Goal: Find specific page/section

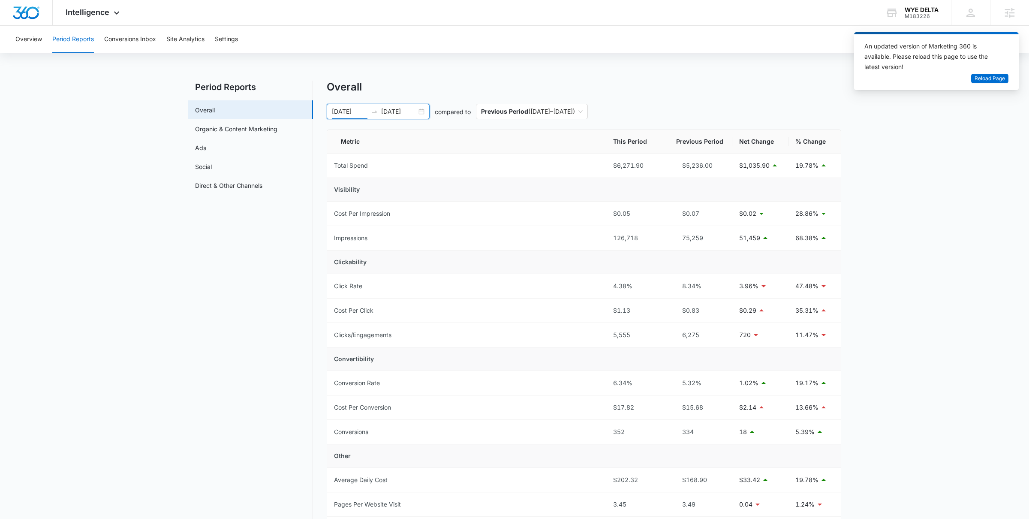
click at [345, 113] on input "08/16/2025" at bounding box center [350, 111] width 36 height 9
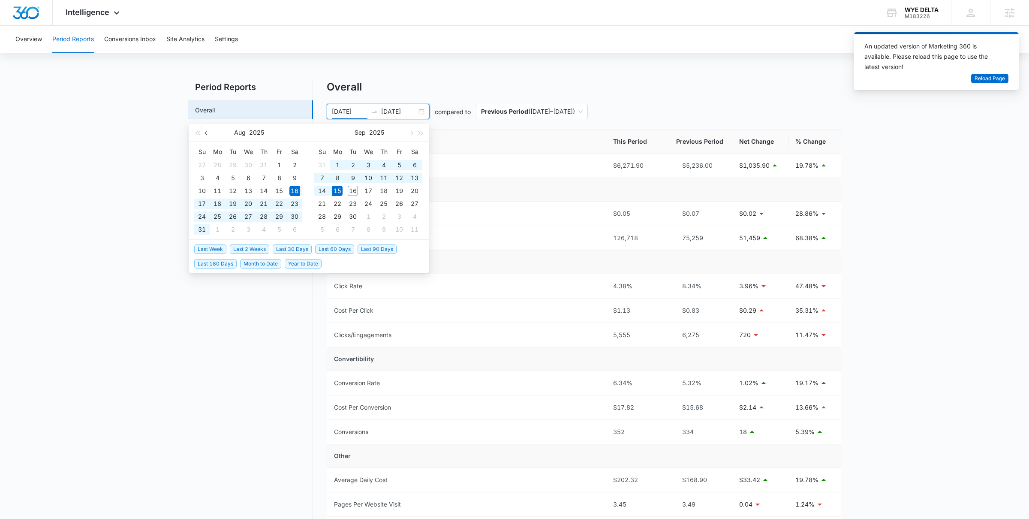
click at [206, 133] on span "button" at bounding box center [207, 133] width 4 height 4
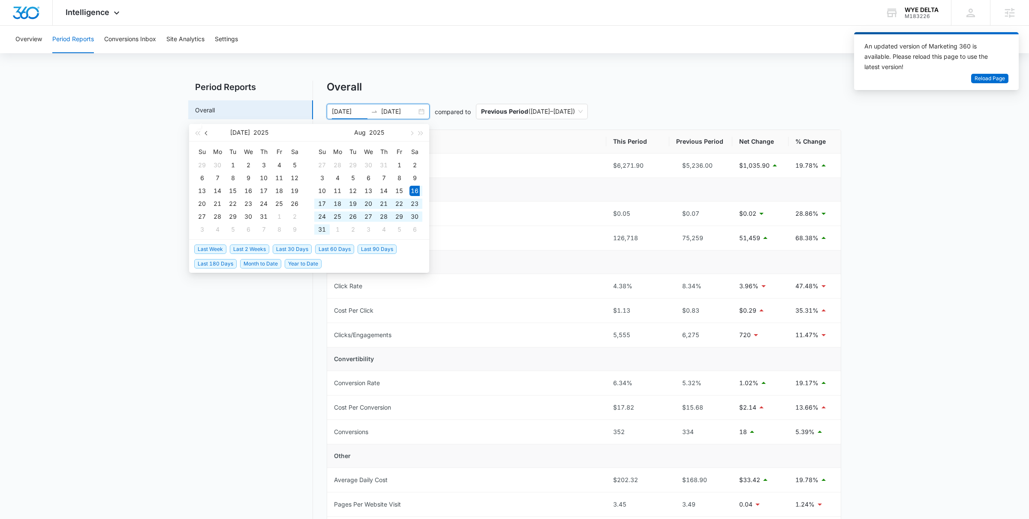
click at [206, 133] on span "button" at bounding box center [207, 133] width 4 height 4
type input "06/18/2025"
click at [244, 188] on div "18" at bounding box center [248, 191] width 10 height 10
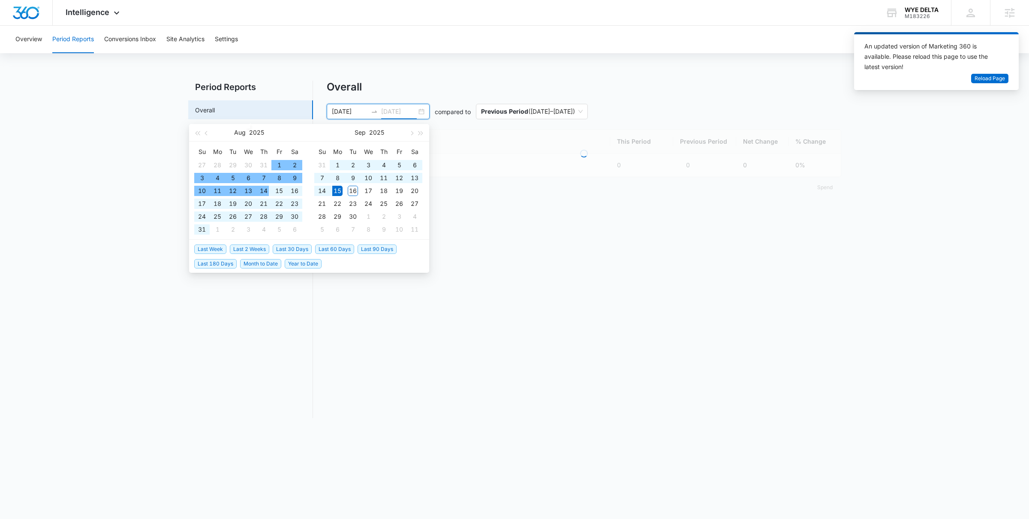
type input "09/15/2025"
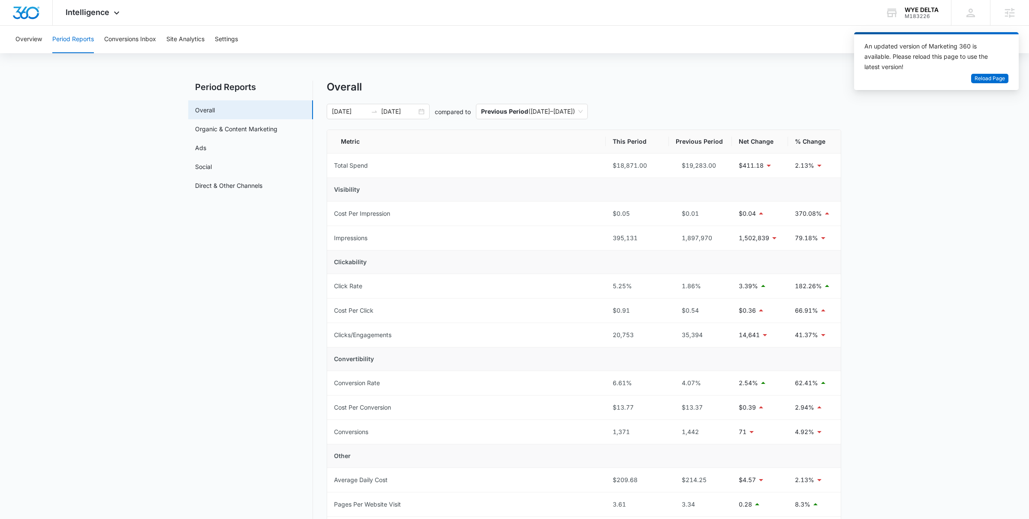
click at [190, 315] on nav "Period Reports Overall Organic & Content Marketing Ads Social Direct & Other Ch…" at bounding box center [250, 412] width 125 height 662
click at [417, 114] on div "06/18/2025 09/15/2025" at bounding box center [378, 111] width 103 height 15
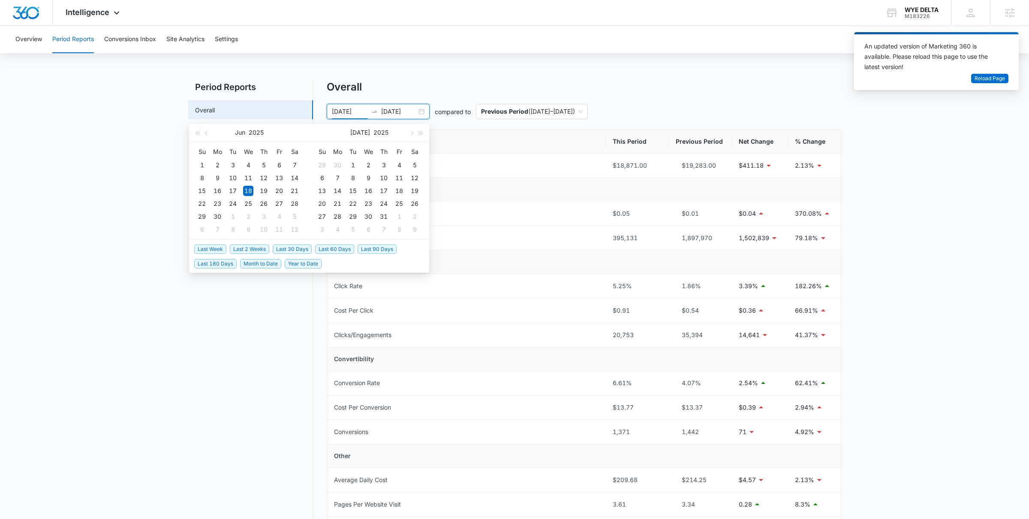
click at [288, 253] on span "Last 30 Days" at bounding box center [292, 248] width 39 height 9
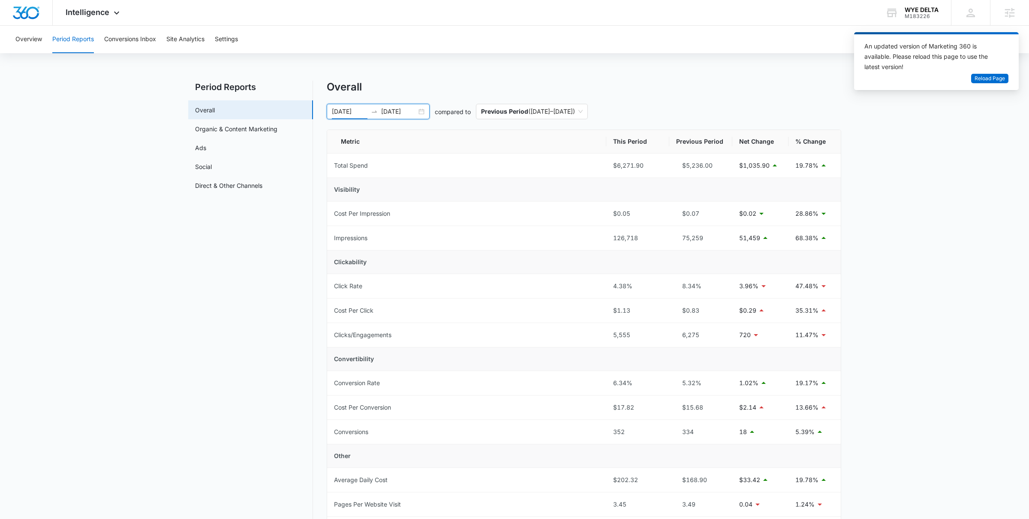
click at [419, 110] on div "08/16/2025 09/15/2025" at bounding box center [378, 111] width 103 height 15
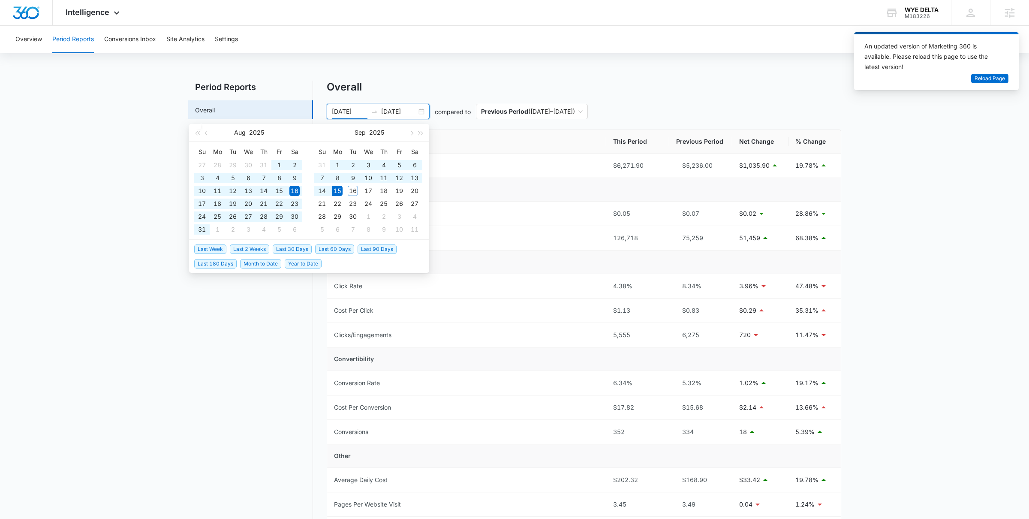
click at [370, 246] on span "Last 90 Days" at bounding box center [377, 248] width 39 height 9
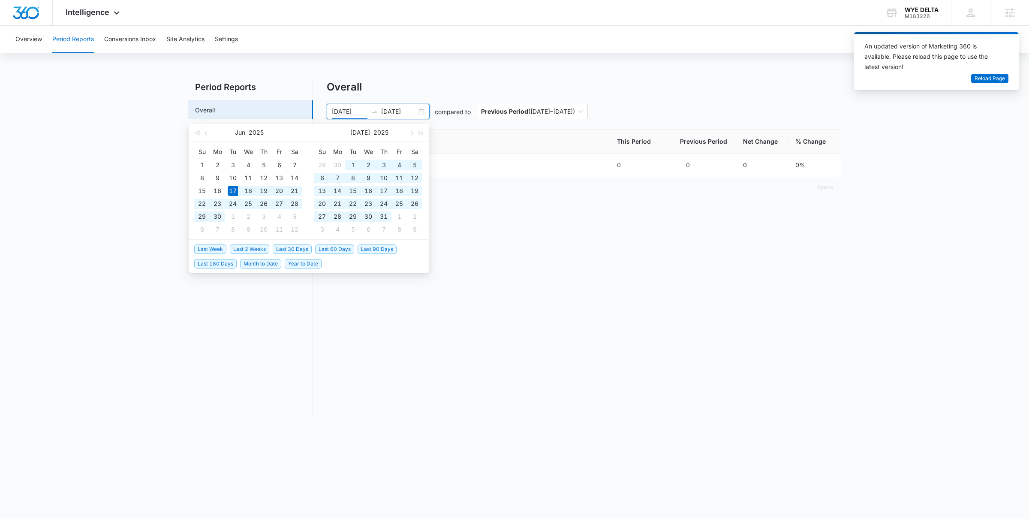
type input "06/17/2025"
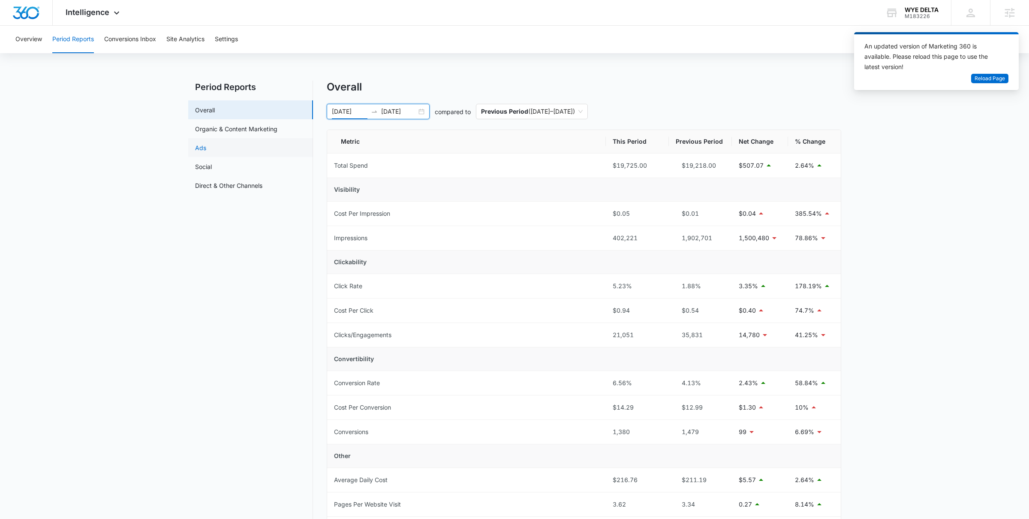
click at [206, 143] on link "Ads" at bounding box center [200, 147] width 11 height 9
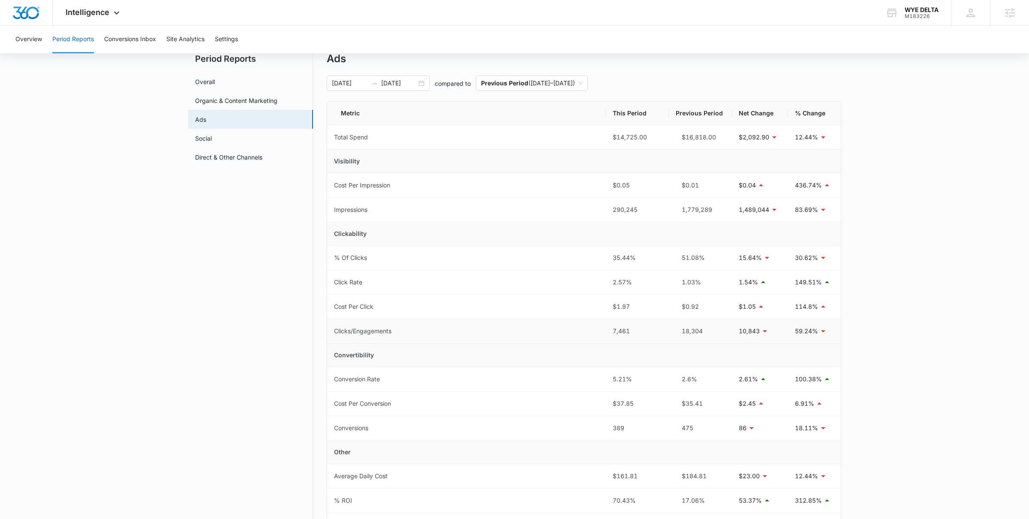
scroll to position [29, 0]
click at [420, 82] on div "06/17/2025 09/15/2025" at bounding box center [378, 82] width 103 height 15
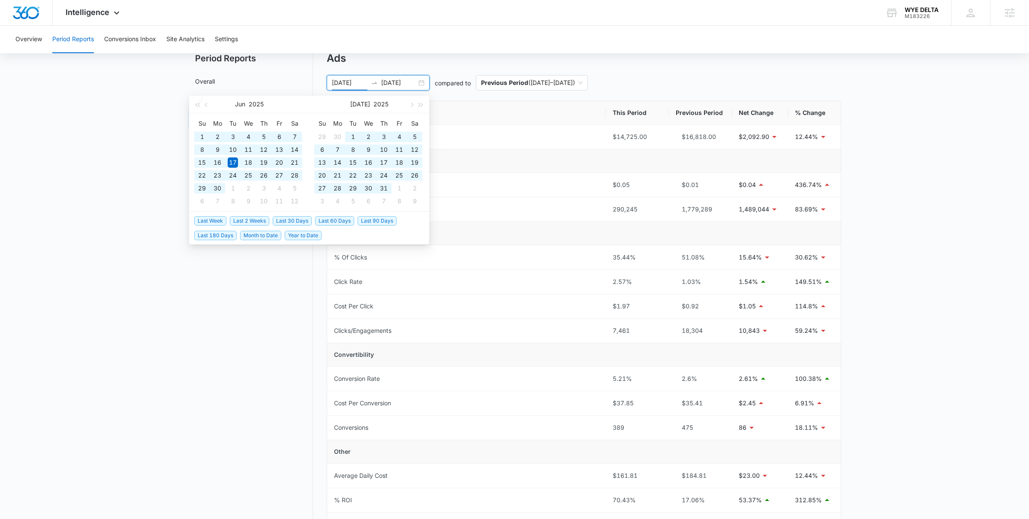
click at [229, 234] on span "Last 180 Days" at bounding box center [215, 235] width 42 height 9
type input "03/19/2025"
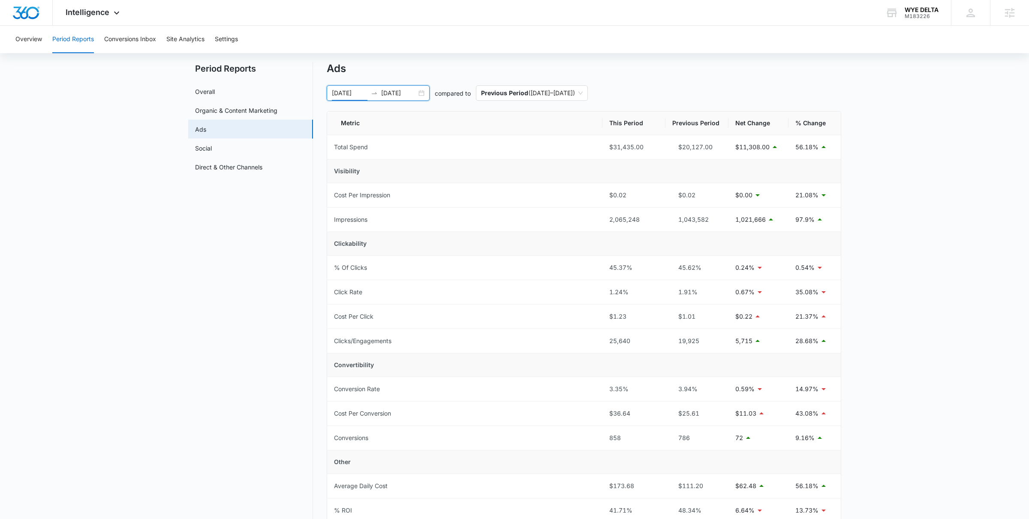
scroll to position [0, 0]
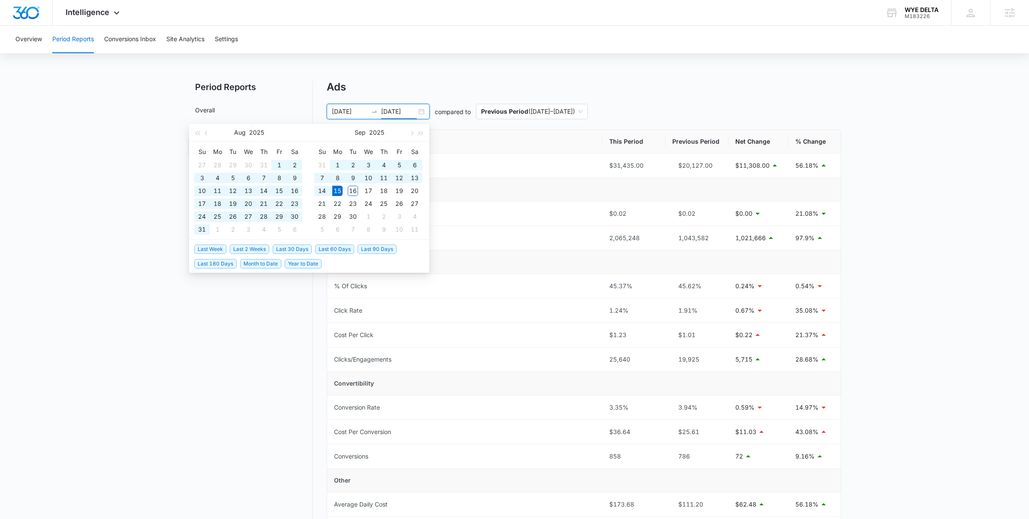
click at [407, 108] on input "09/15/2025" at bounding box center [399, 111] width 36 height 9
type input "09/15/2025"
click at [291, 245] on span "Last 30 Days" at bounding box center [292, 248] width 39 height 9
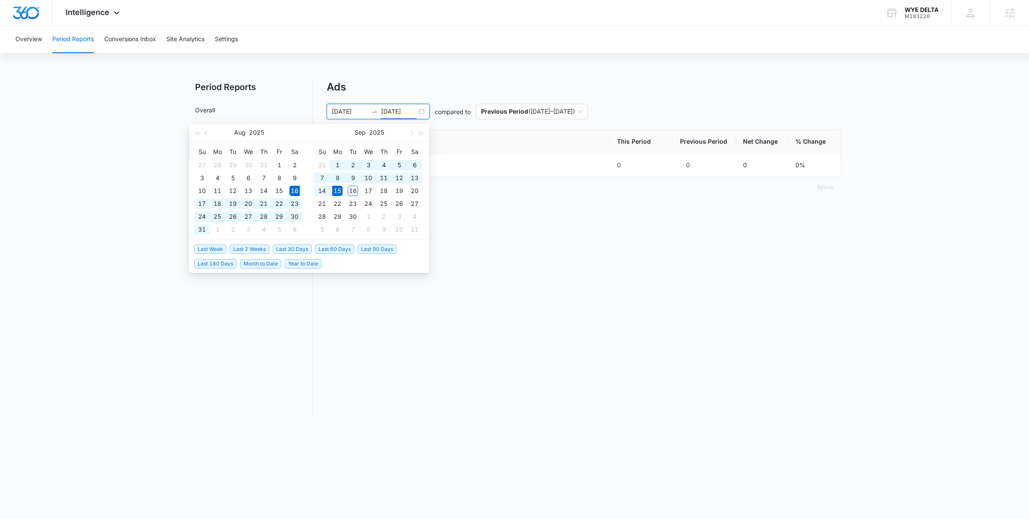
type input "08/16/2025"
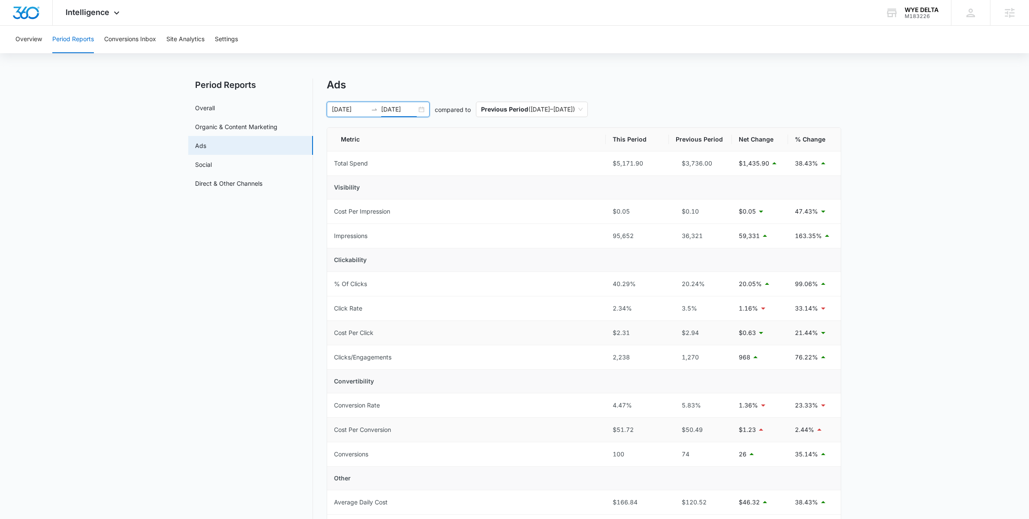
scroll to position [114, 0]
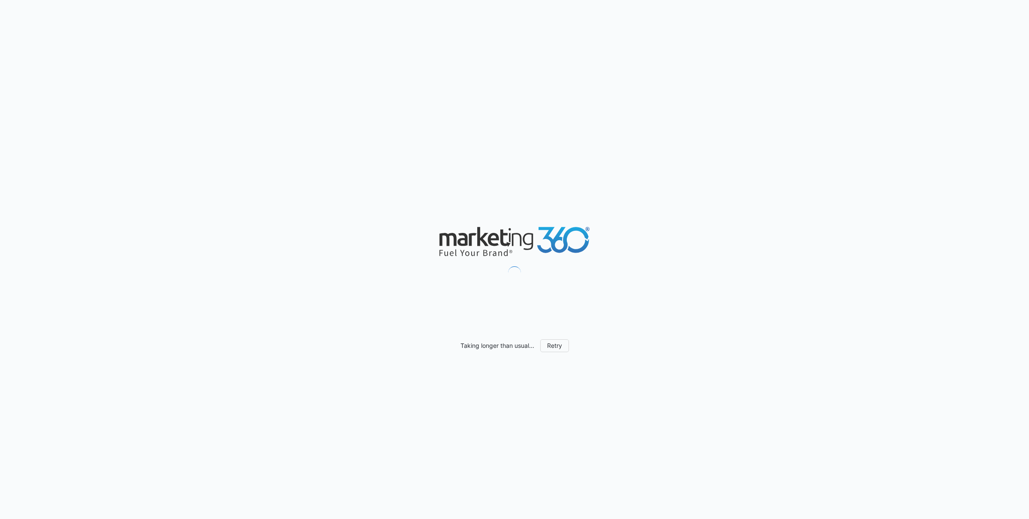
scroll to position [528, 0]
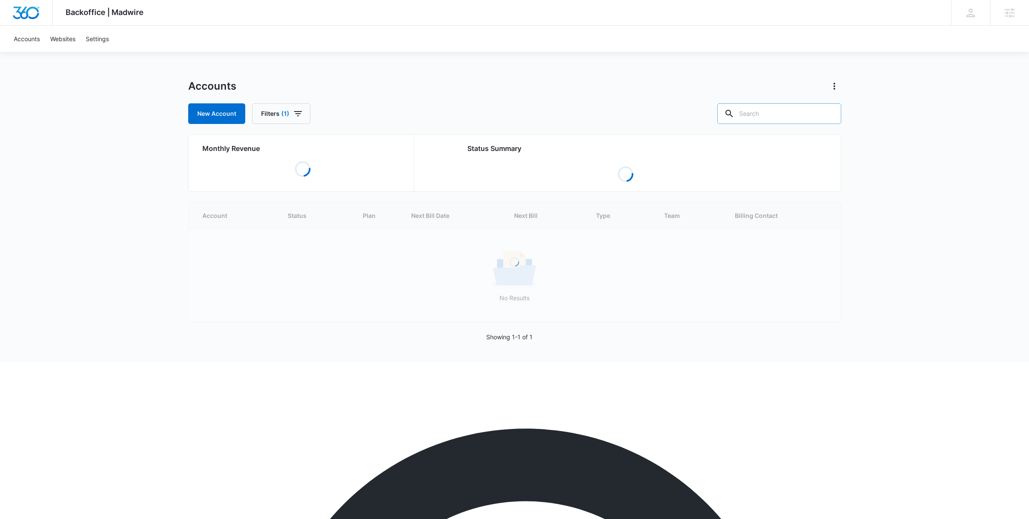
click at [768, 113] on input "text" at bounding box center [779, 113] width 124 height 21
type input "overlook"
